Goal: Task Accomplishment & Management: Manage account settings

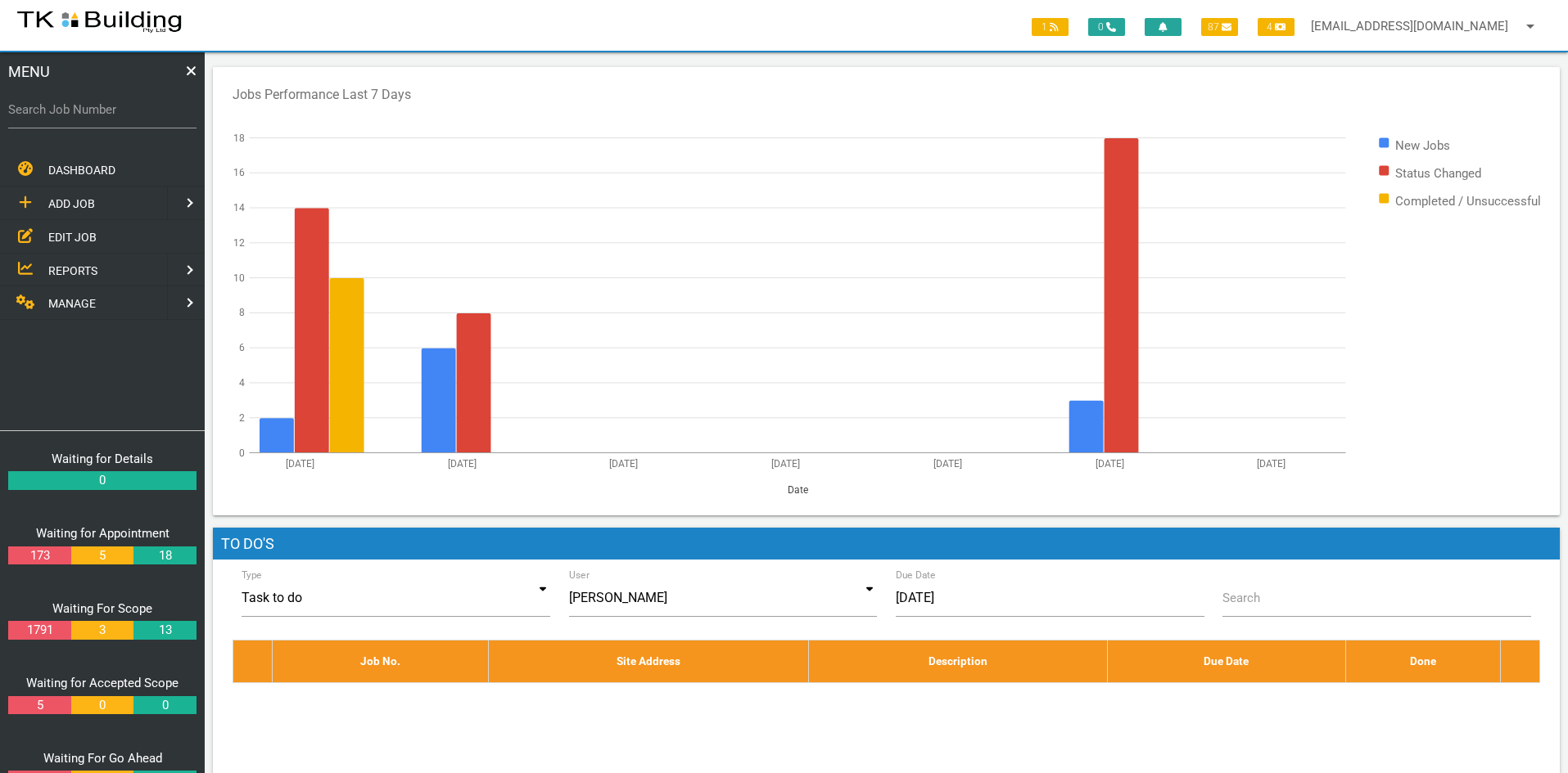
click at [64, 230] on span "EDIT JOB" at bounding box center [72, 236] width 49 height 13
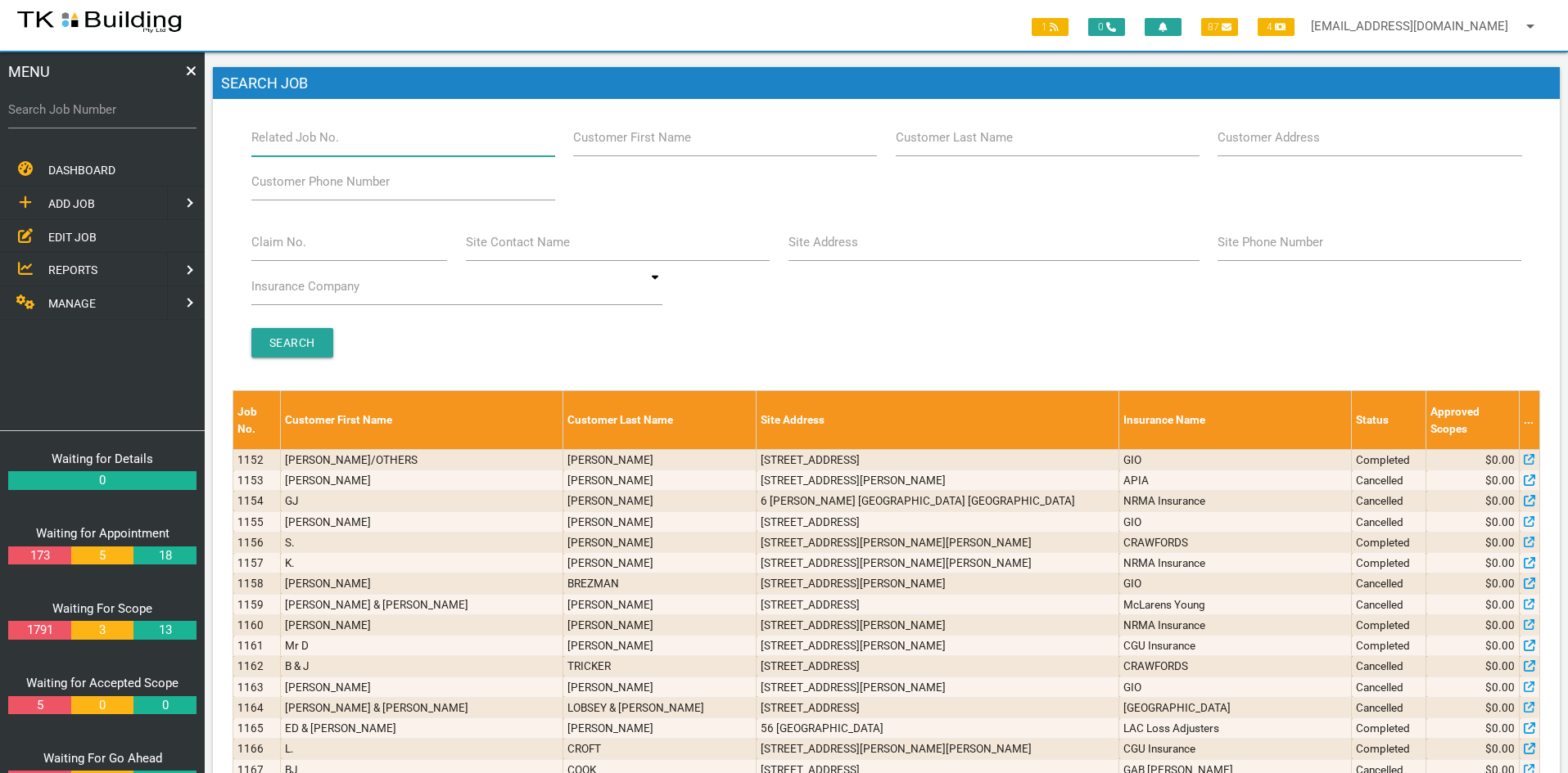
click at [347, 144] on input "Related Job No." at bounding box center [403, 137] width 304 height 37
click at [856, 331] on div "Search" at bounding box center [886, 343] width 1289 height 30
click at [1025, 140] on input "Customer Last Name" at bounding box center [1047, 137] width 304 height 37
type input "88347"
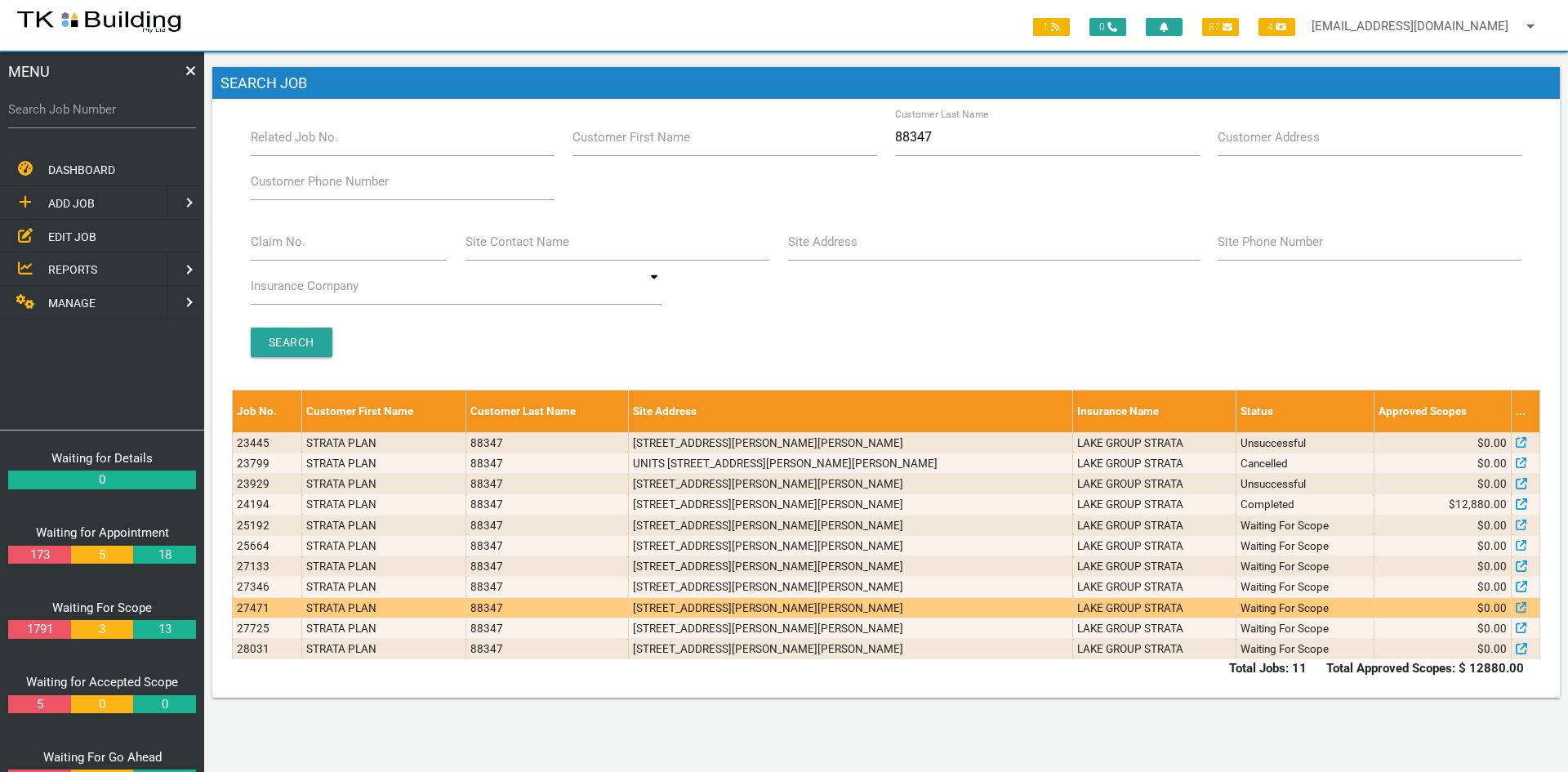
click at [735, 609] on td "[STREET_ADDRESS][PERSON_NAME][PERSON_NAME]" at bounding box center [850, 608] width 444 height 20
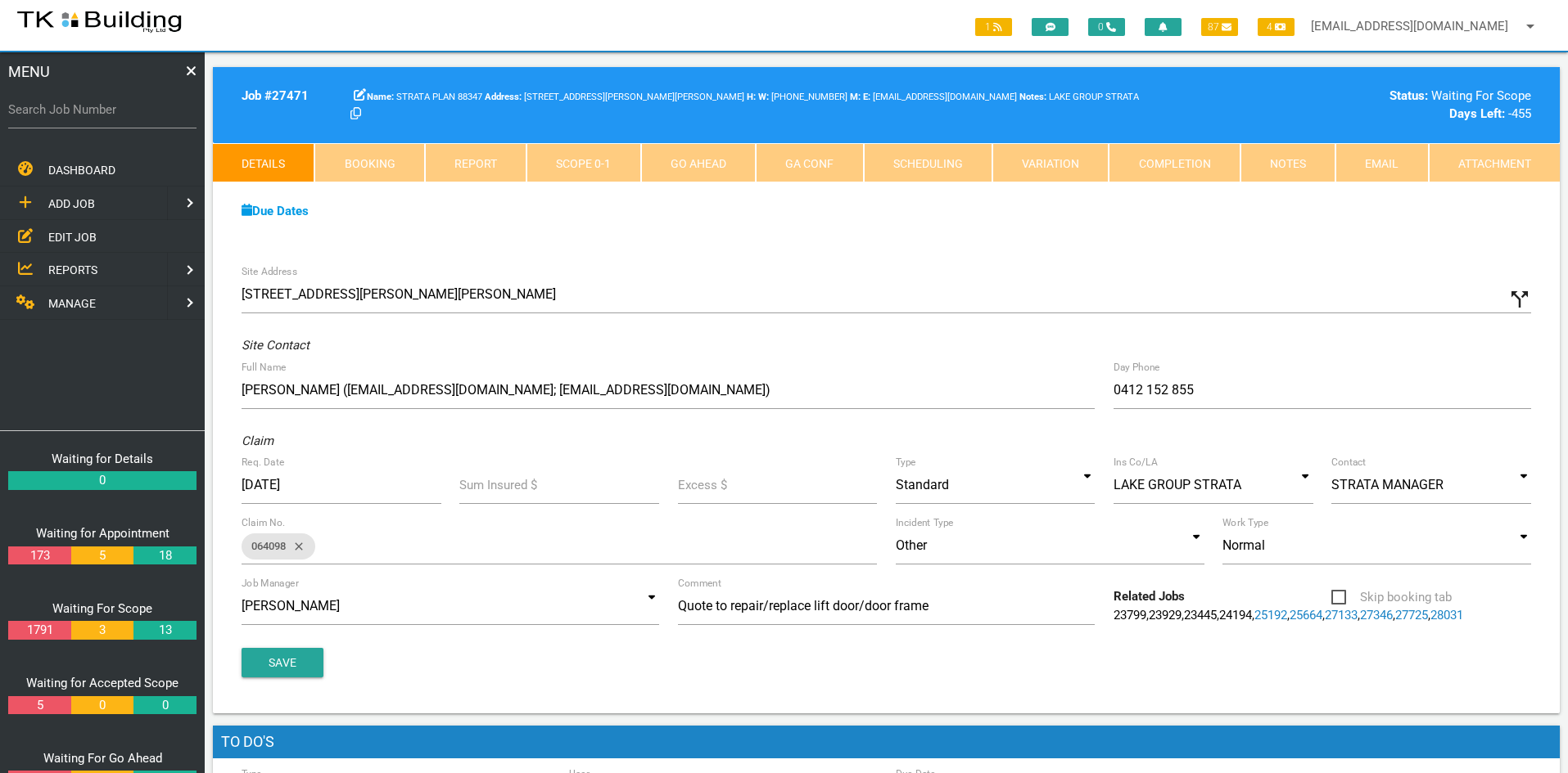
click at [825, 267] on div "Site Address [STREET_ADDRESS][PERSON_NAME][PERSON_NAME] call_split Custom Addre…" at bounding box center [886, 485] width 1346 height 458
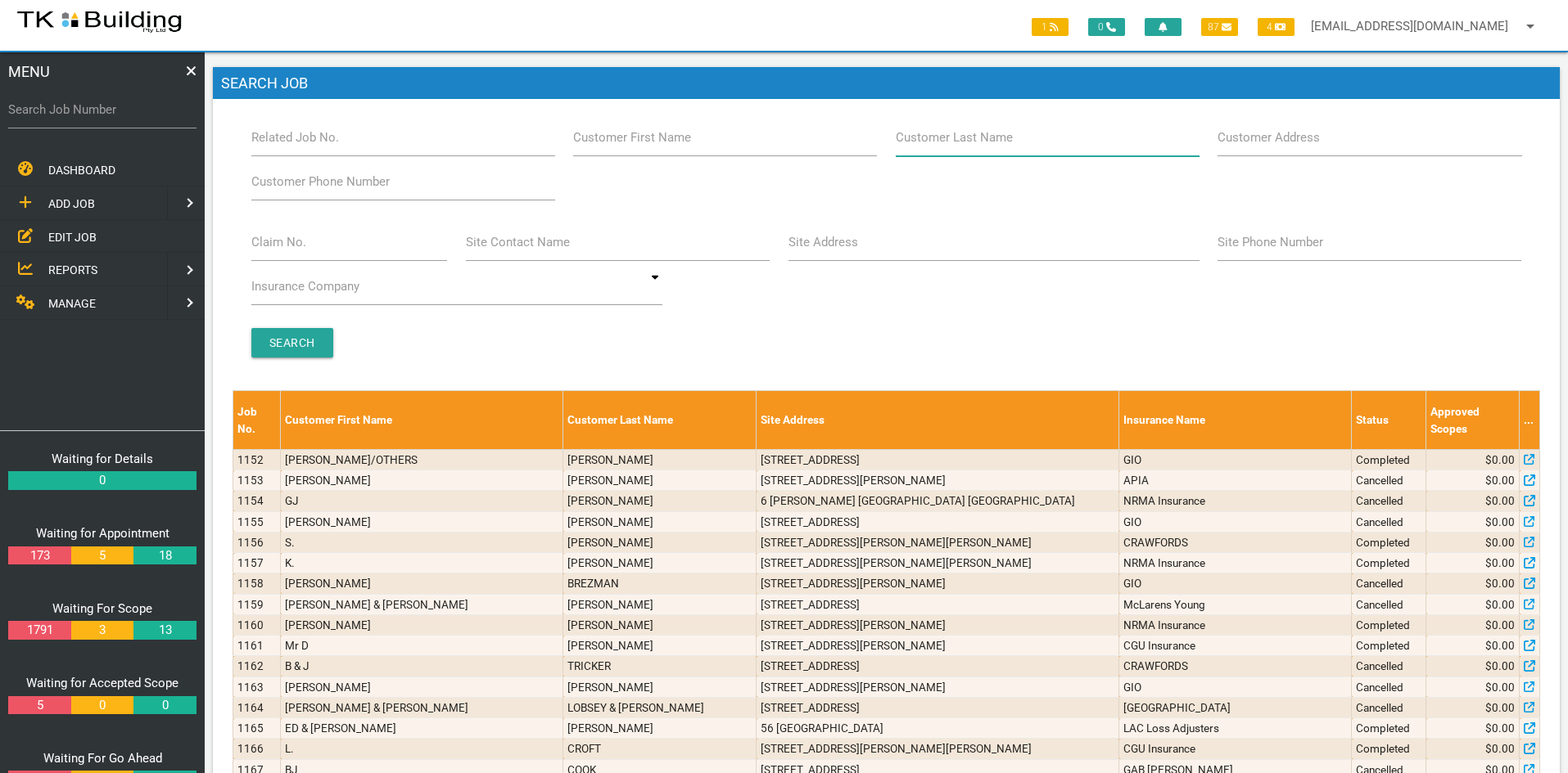
click at [1015, 136] on input "Customer Last Name" at bounding box center [1047, 137] width 304 height 37
type input "88347"
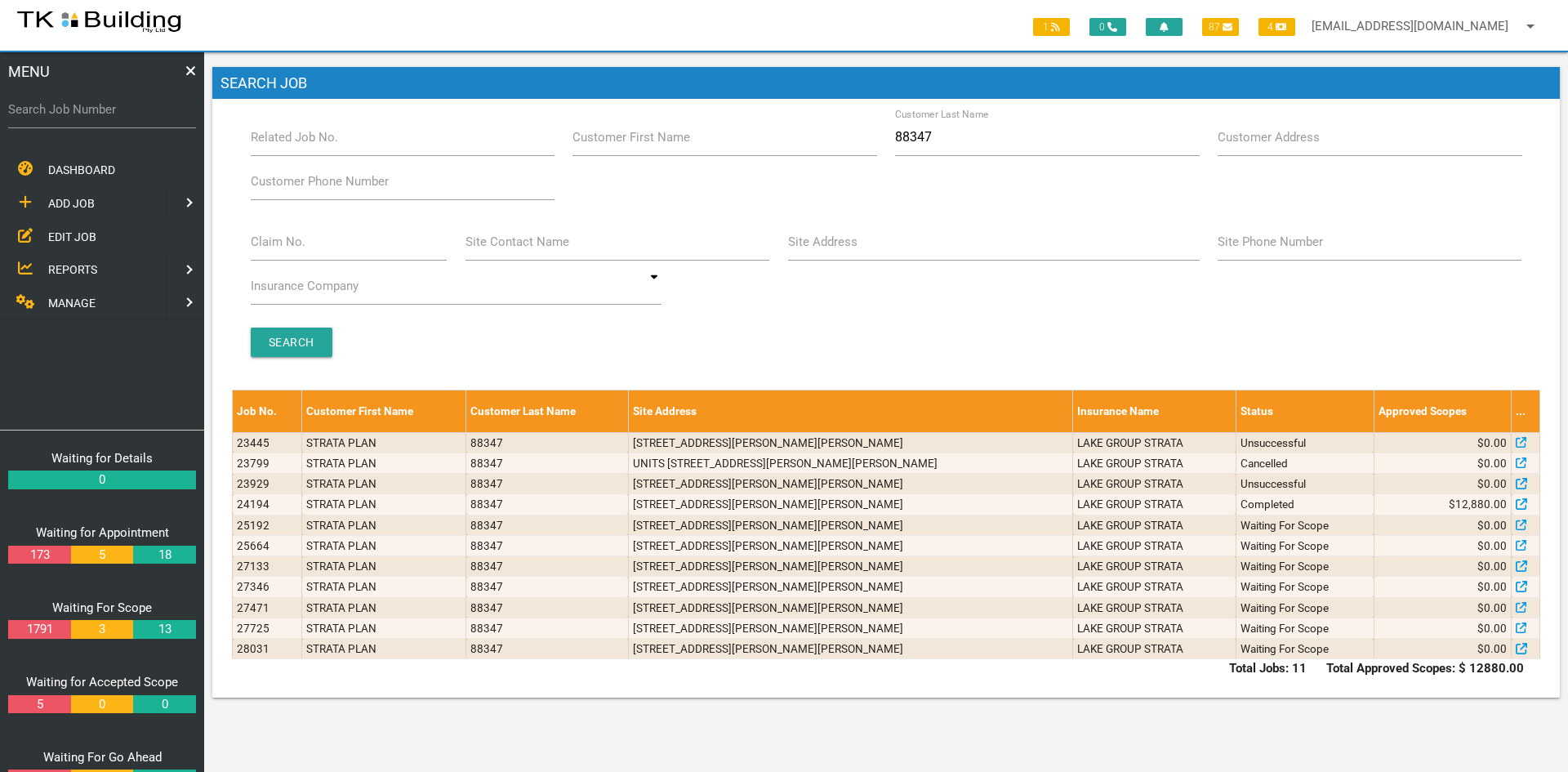
click at [1099, 334] on div "Search" at bounding box center [886, 342] width 1291 height 30
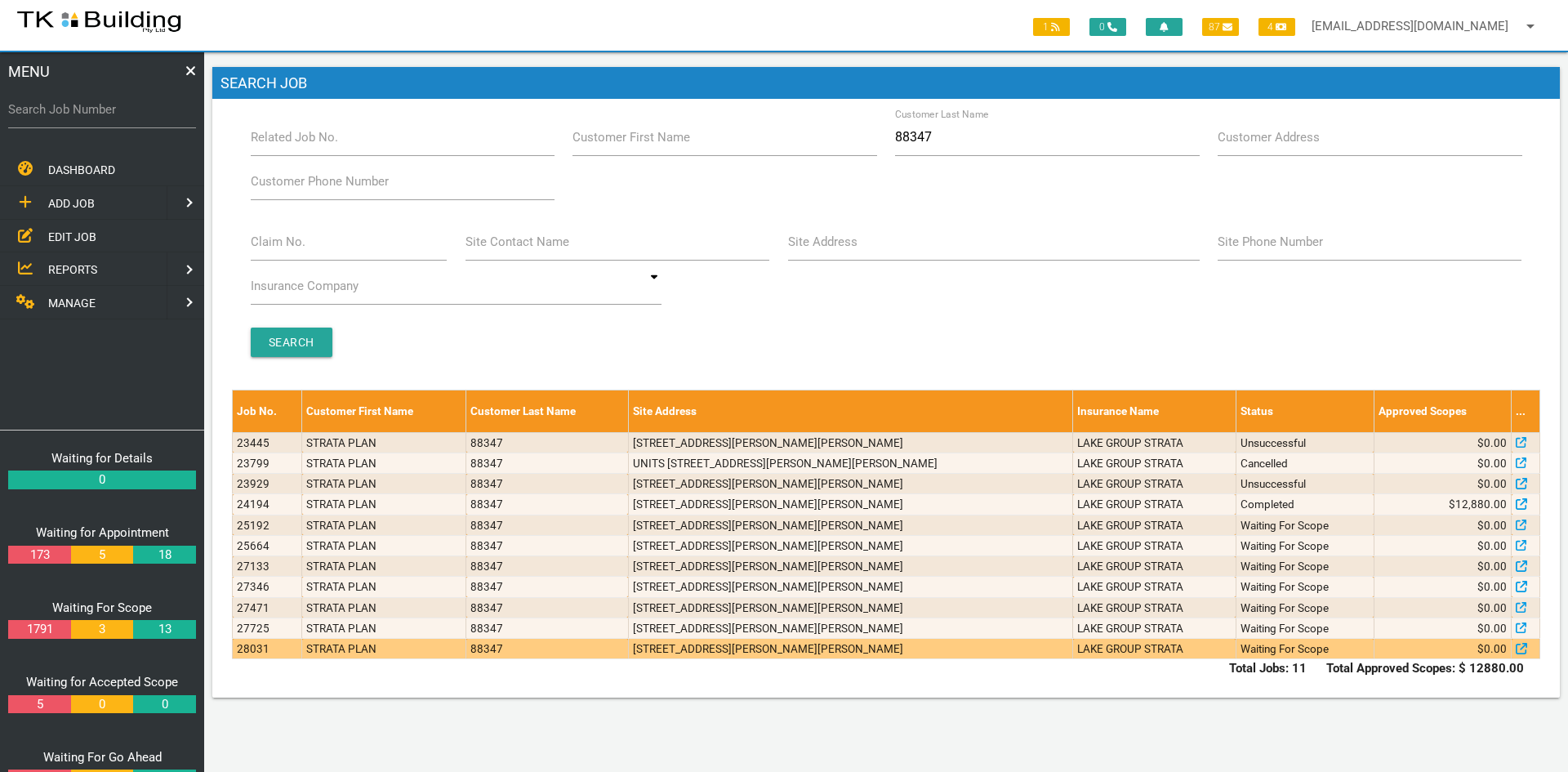
click at [716, 649] on td "[STREET_ADDRESS][PERSON_NAME][PERSON_NAME]" at bounding box center [850, 649] width 444 height 20
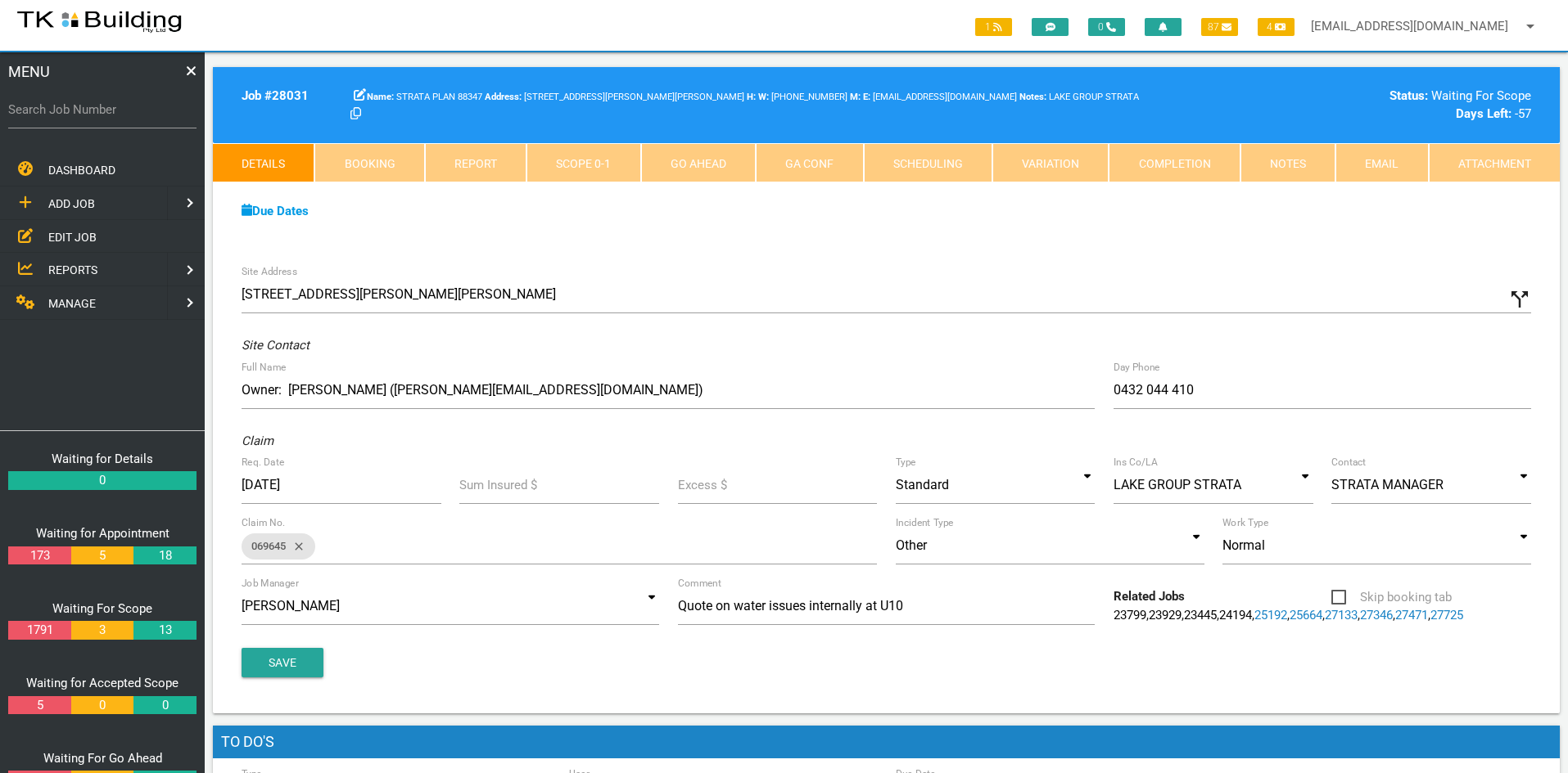
click at [1395, 623] on link "27471" at bounding box center [1411, 614] width 32 height 14
click at [1360, 623] on link "27346" at bounding box center [1376, 614] width 32 height 14
click at [1324, 623] on link "27133" at bounding box center [1340, 614] width 32 height 14
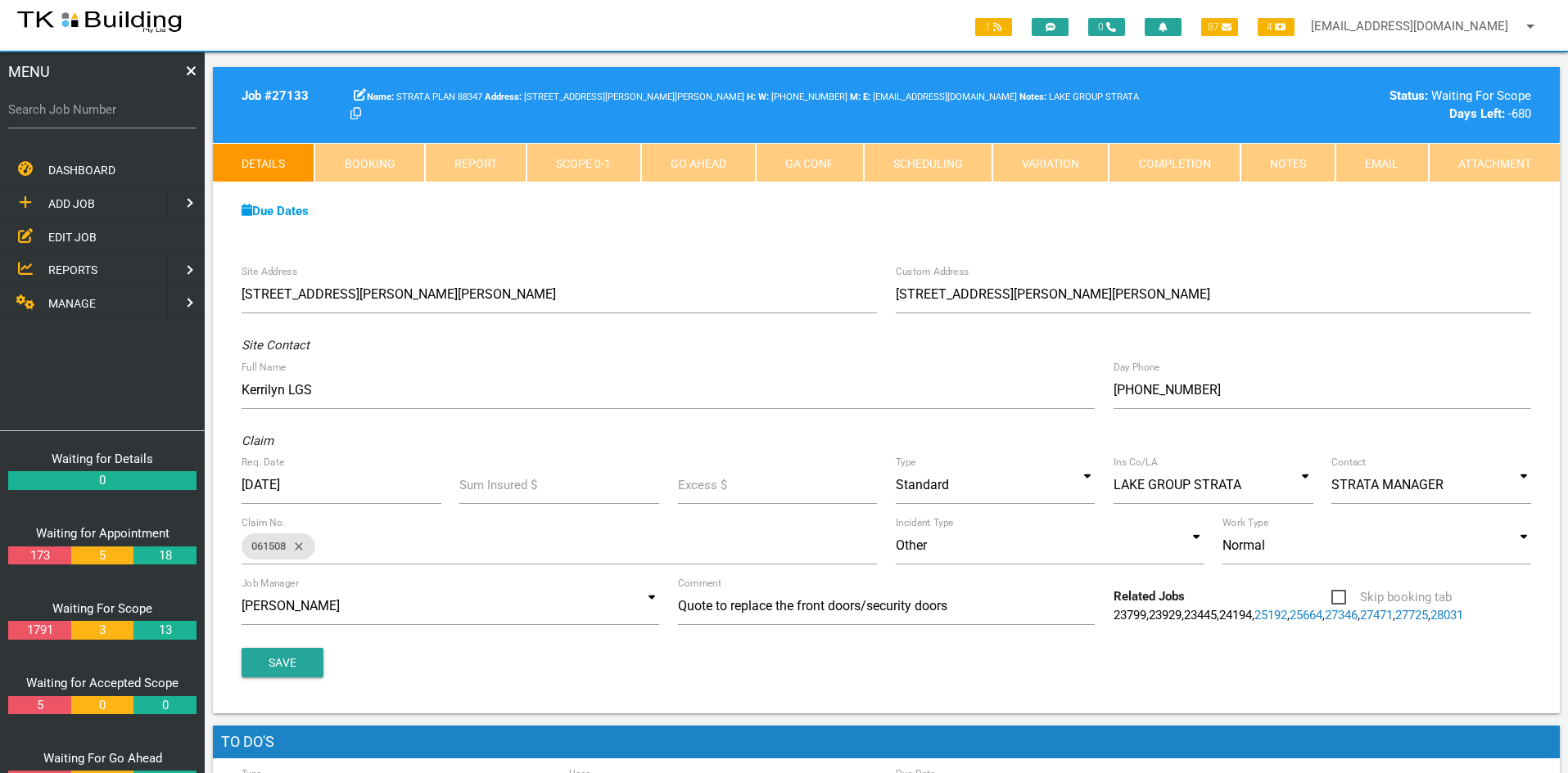
click at [1289, 623] on link "25664" at bounding box center [1305, 614] width 32 height 14
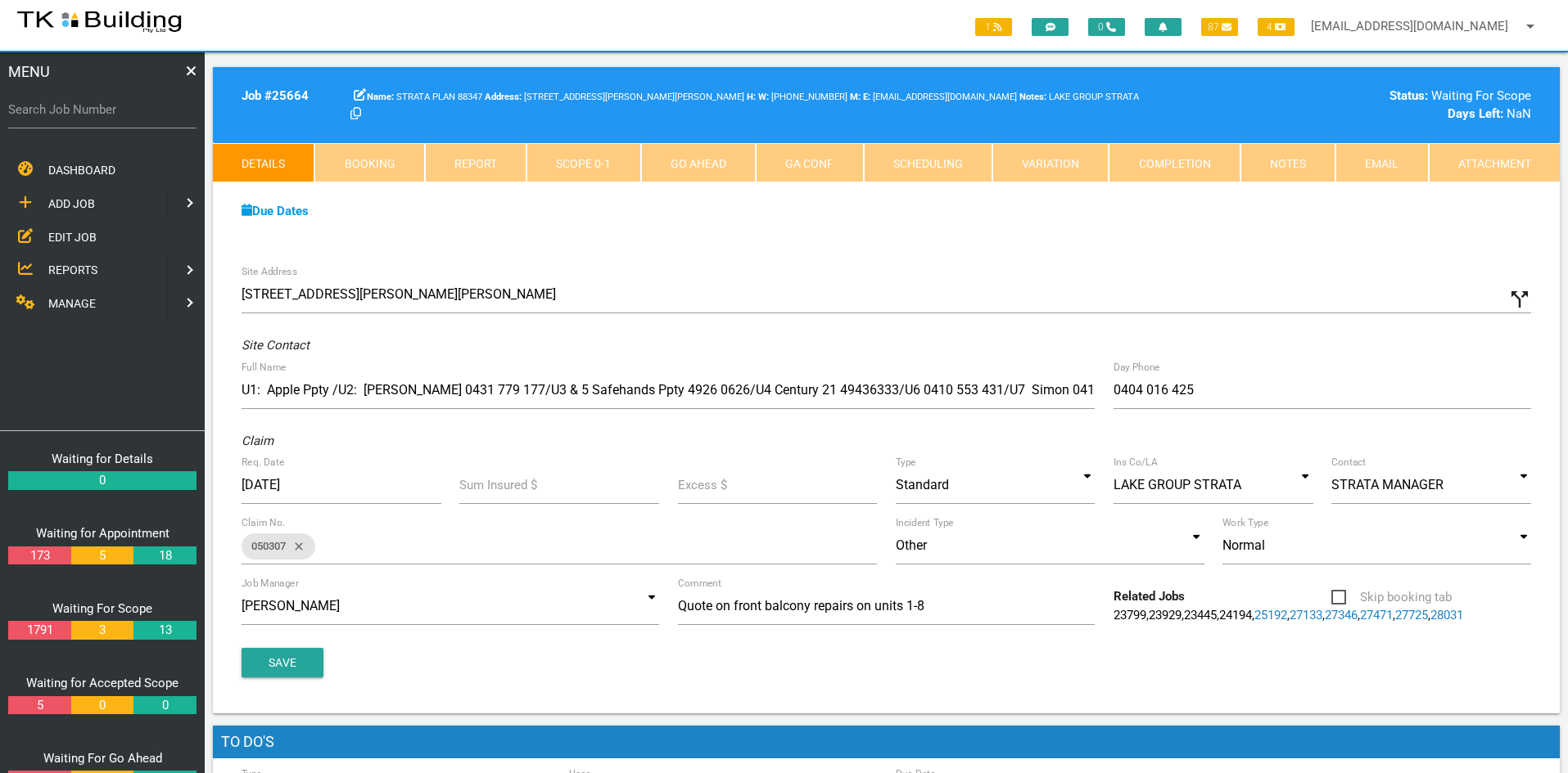
click at [1360, 623] on link "27471" at bounding box center [1376, 614] width 32 height 14
click at [1395, 623] on link "27725" at bounding box center [1411, 614] width 32 height 14
click at [866, 257] on div "Site Address [STREET_ADDRESS][PERSON_NAME][PERSON_NAME] call_split Custom Addre…" at bounding box center [886, 485] width 1346 height 458
click at [64, 232] on span "EDIT JOB" at bounding box center [72, 236] width 49 height 13
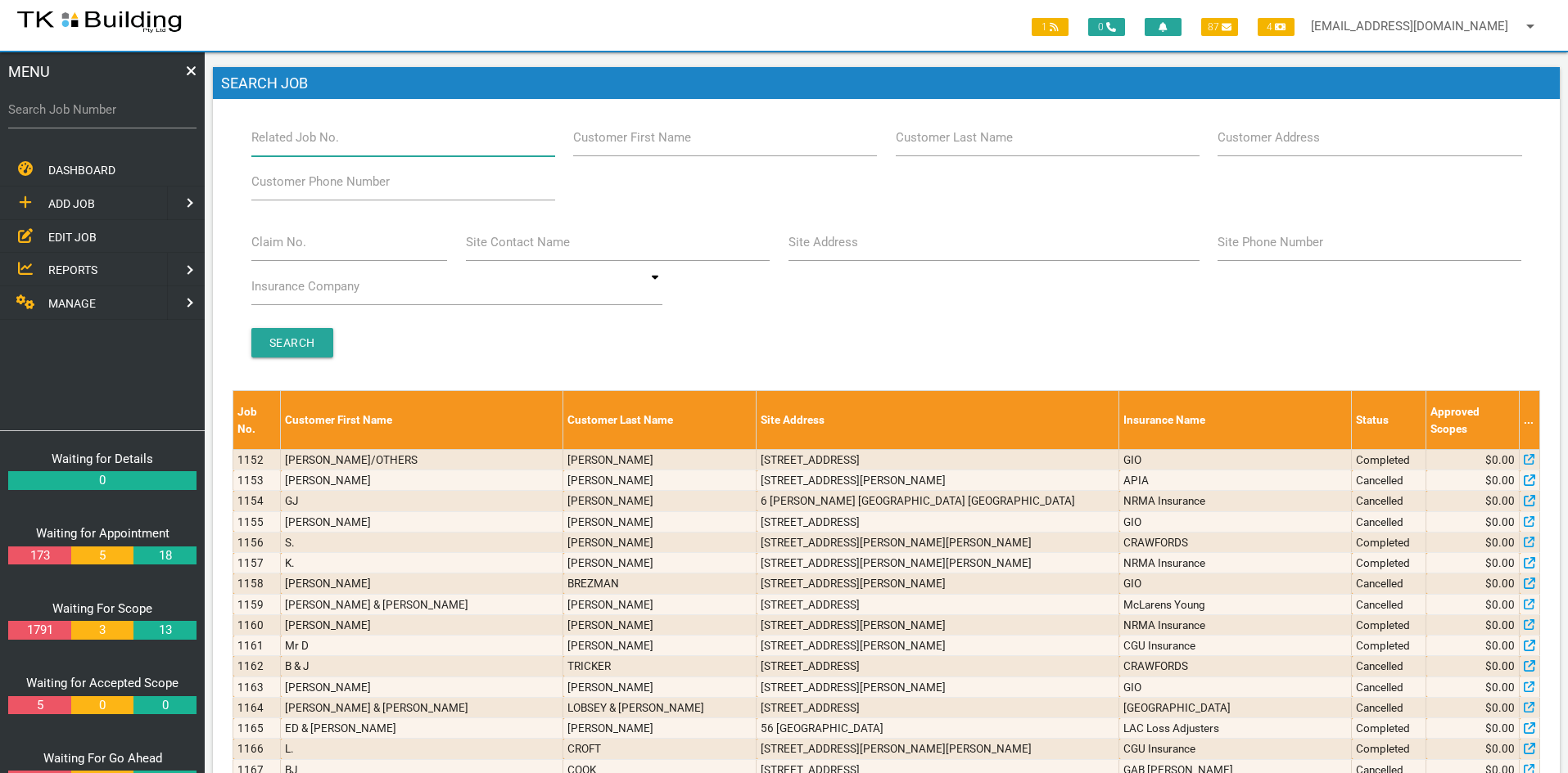
click at [345, 145] on input "Related Job No." at bounding box center [403, 137] width 304 height 37
type input "28121"
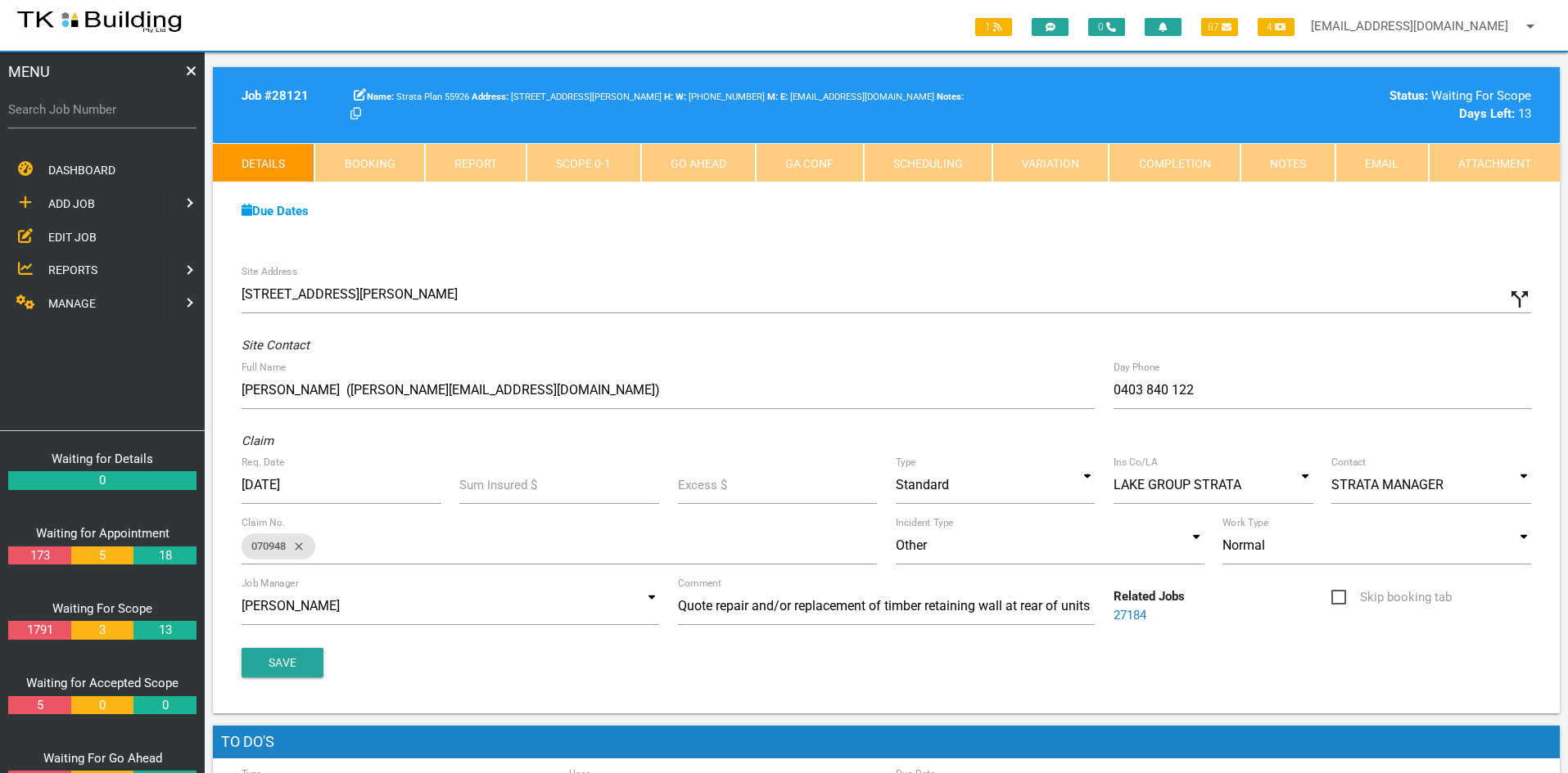
click at [680, 243] on div "Due Dates Waiting for Appointment From [DATE] To [DATE] Waiting For Scope From …" at bounding box center [886, 219] width 1346 height 74
click at [1276, 164] on link "Notes" at bounding box center [1287, 163] width 95 height 39
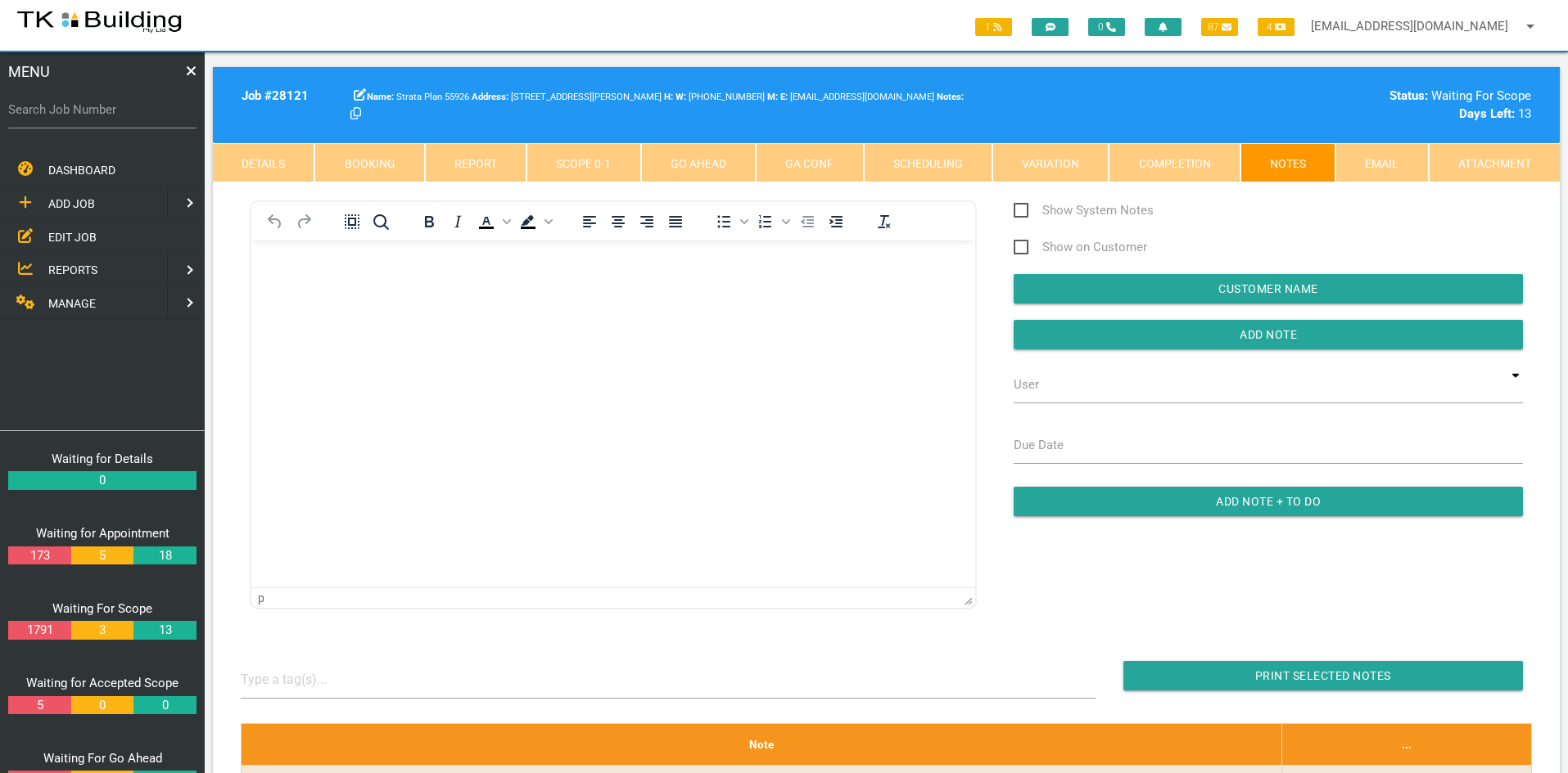
click at [504, 315] on html at bounding box center [613, 277] width 724 height 74
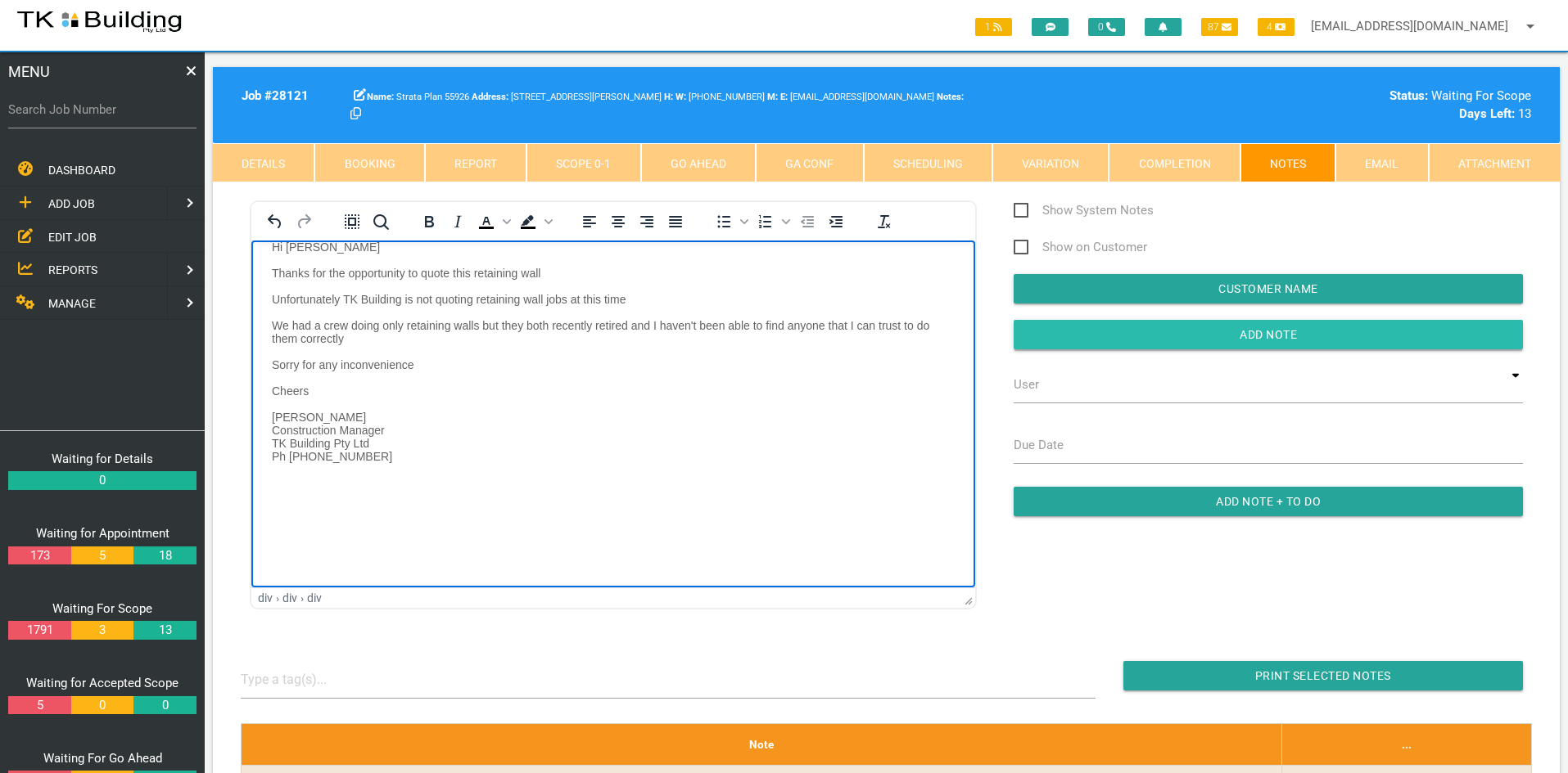
click at [1216, 342] on input "Add Note" at bounding box center [1268, 334] width 509 height 30
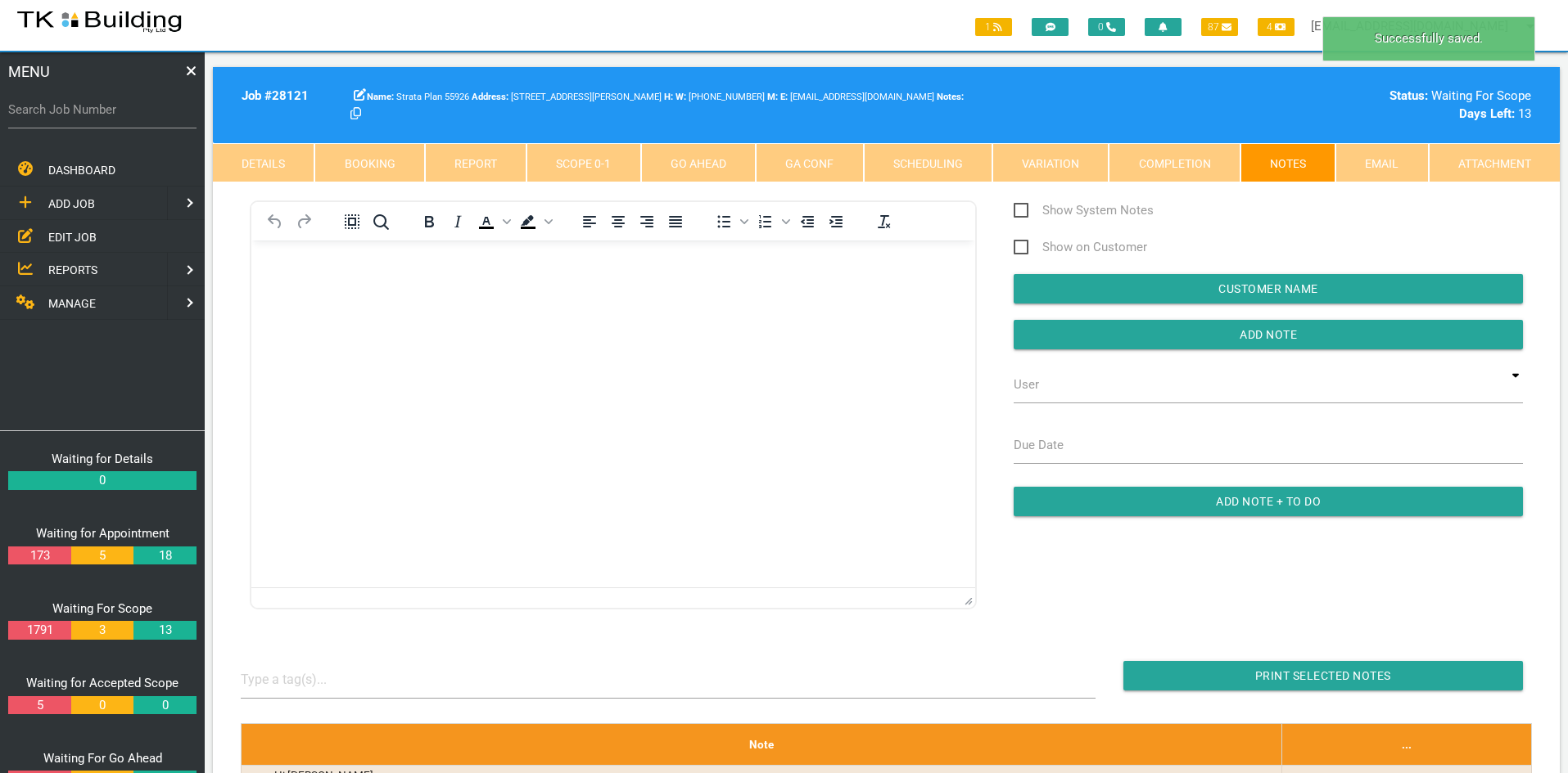
click at [893, 315] on html at bounding box center [613, 277] width 724 height 74
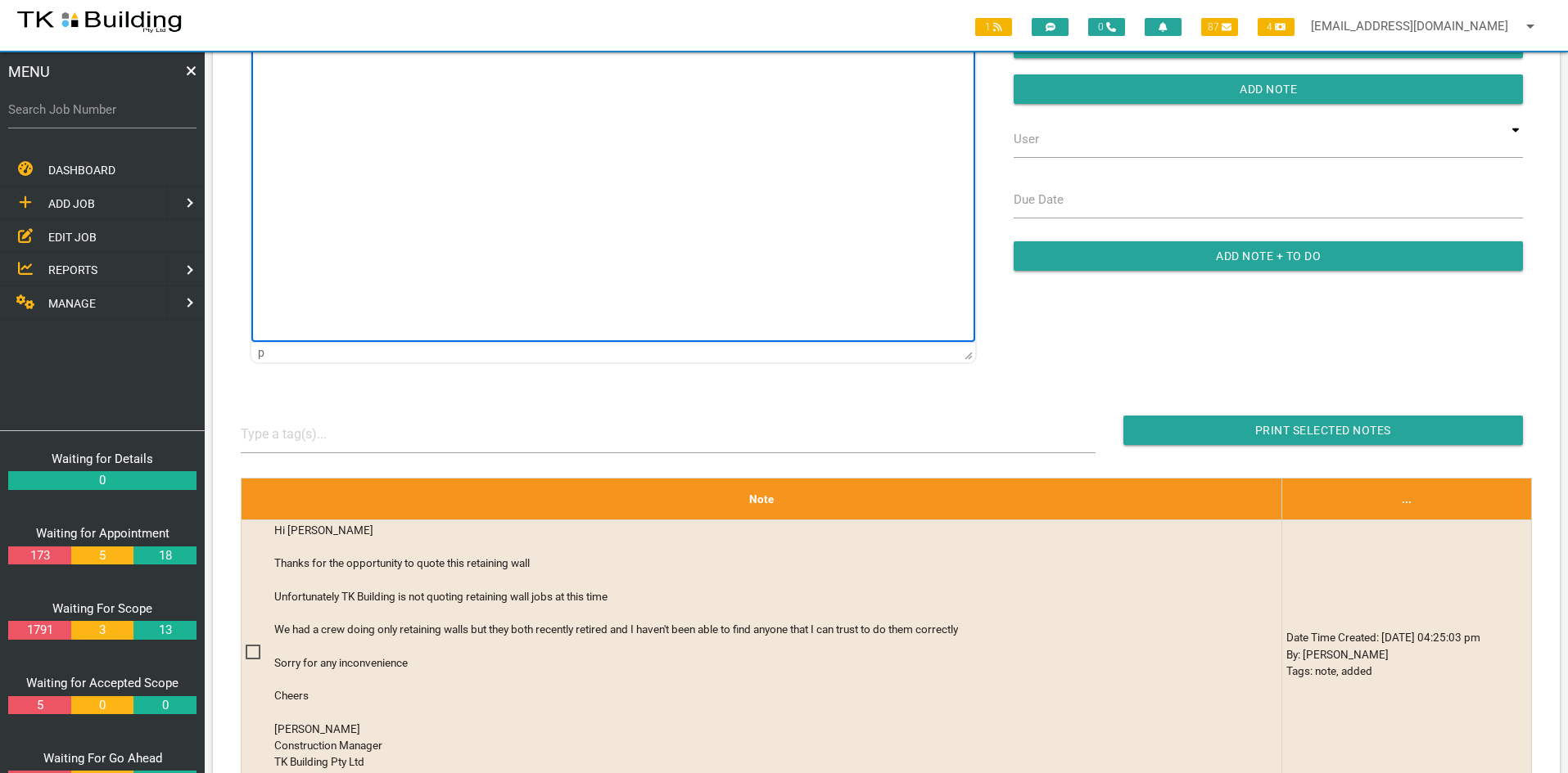
scroll to position [327, 0]
